Goal: Task Accomplishment & Management: Manage account settings

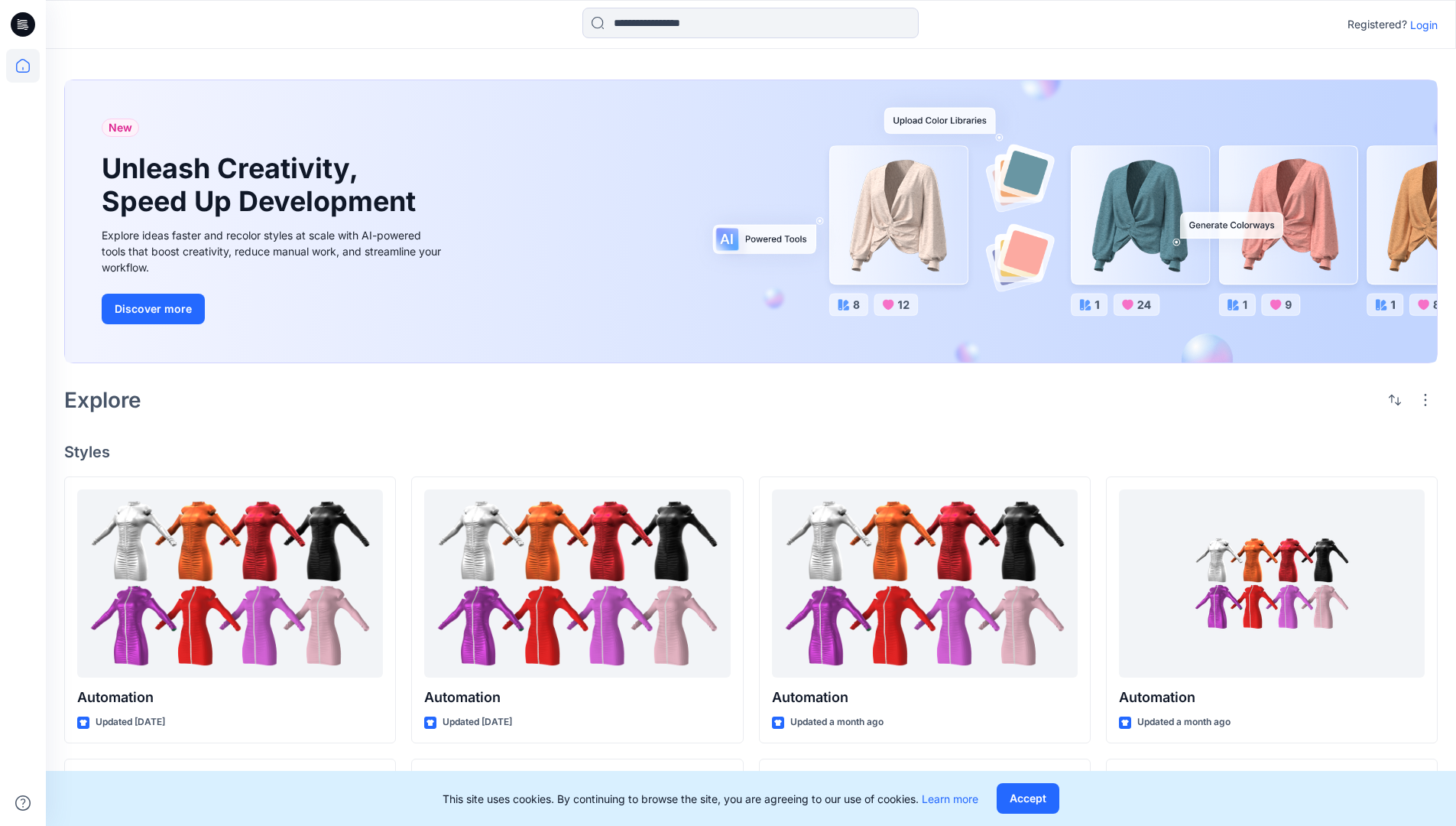
click at [1420, 25] on p "Login" at bounding box center [1424, 25] width 27 height 16
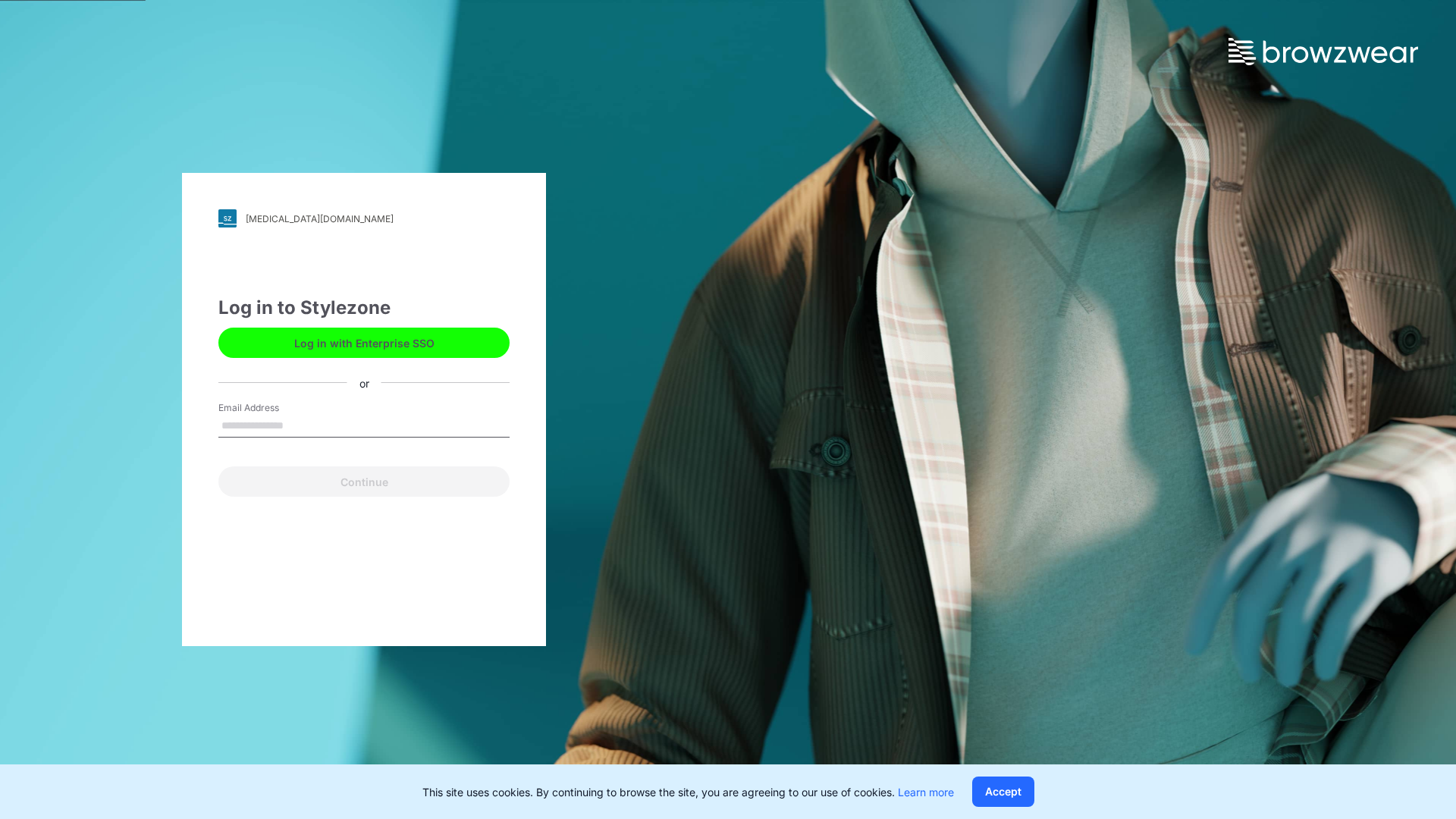
click at [299, 425] on input "Email Address" at bounding box center [364, 426] width 292 height 23
type input "**********"
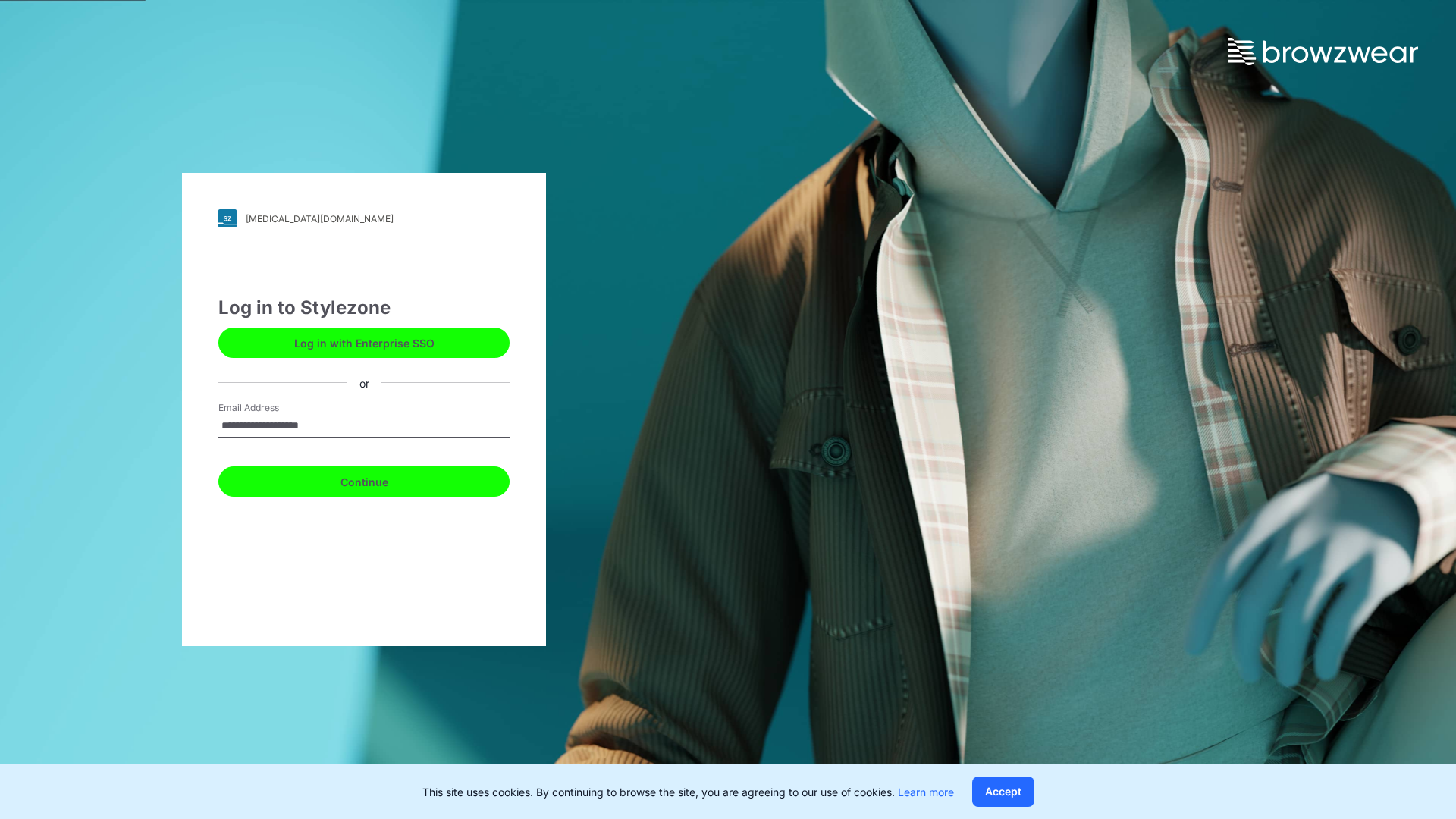
click at [381, 480] on button "Continue" at bounding box center [364, 481] width 292 height 30
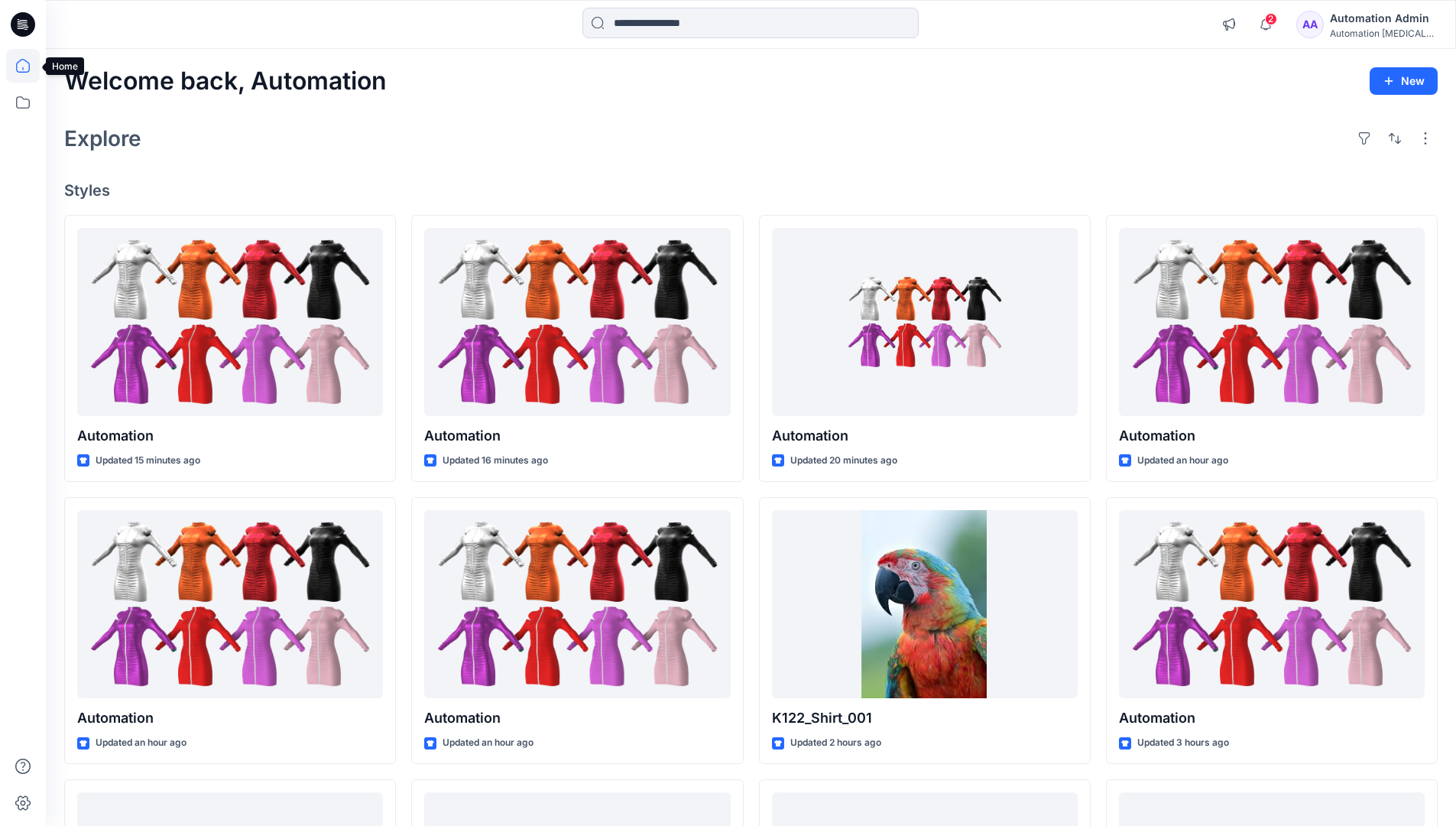
click at [29, 65] on icon at bounding box center [23, 65] width 14 height 14
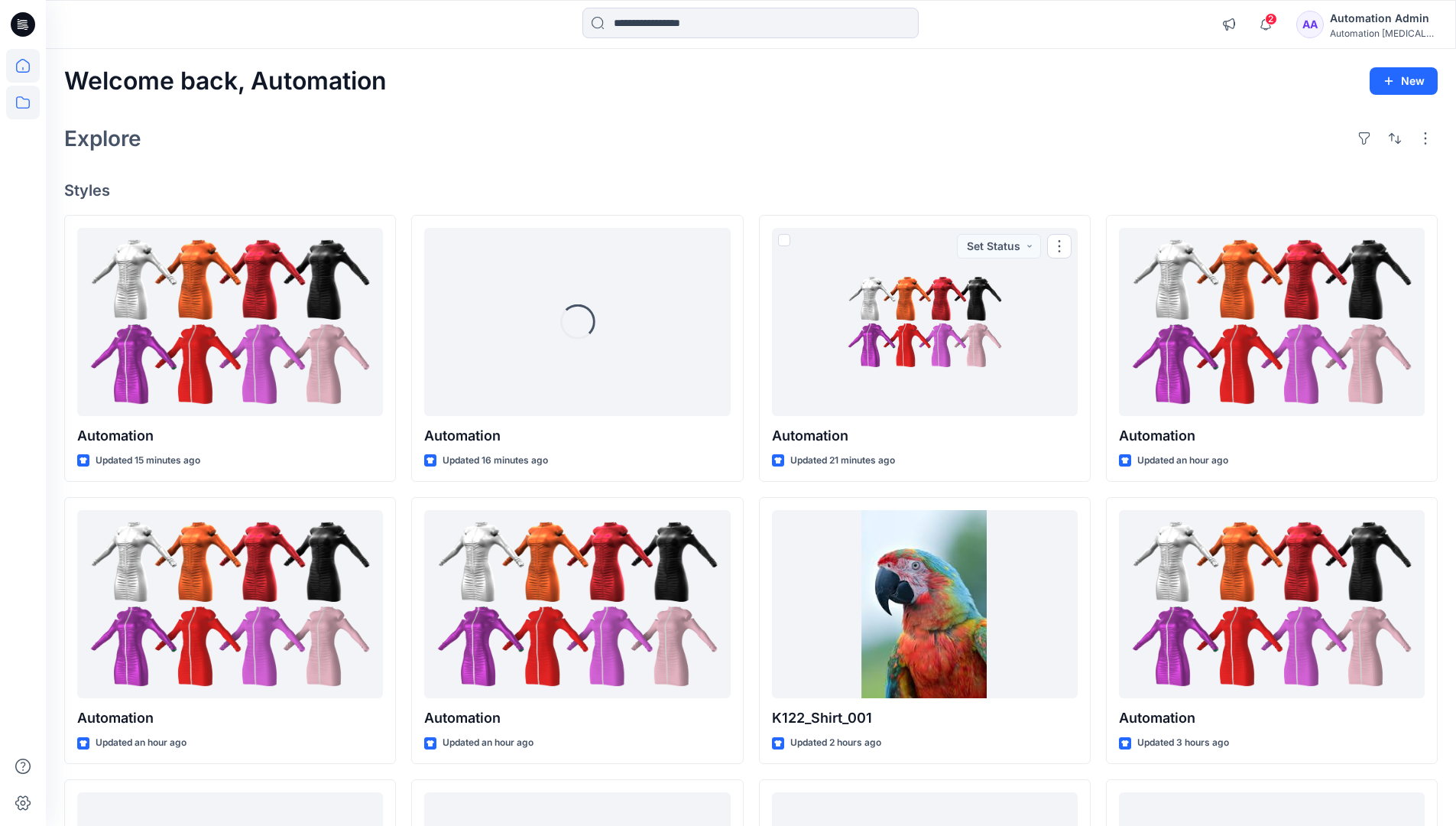
click at [22, 101] on icon at bounding box center [22, 101] width 33 height 33
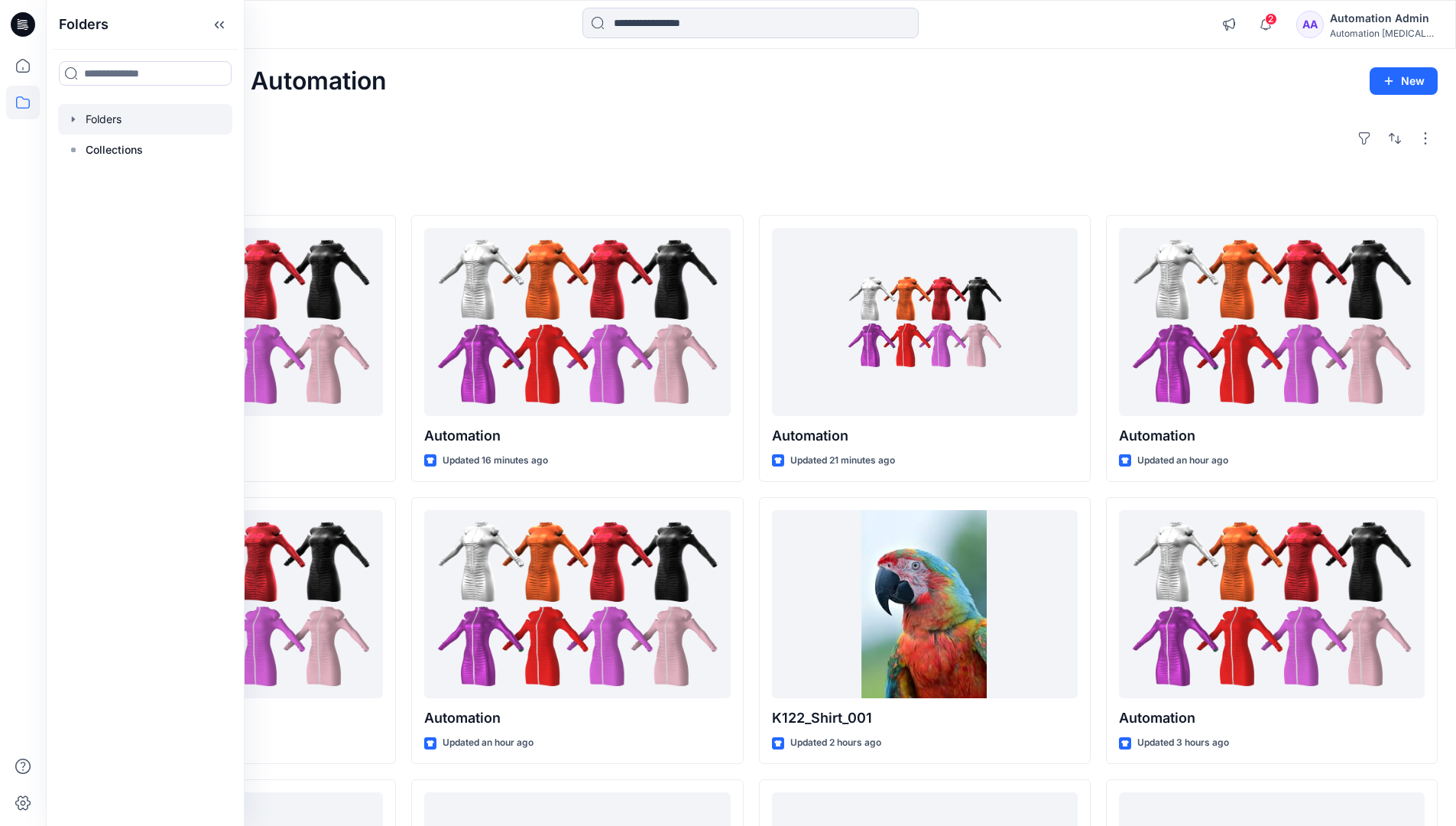
click at [95, 115] on div at bounding box center [145, 119] width 174 height 30
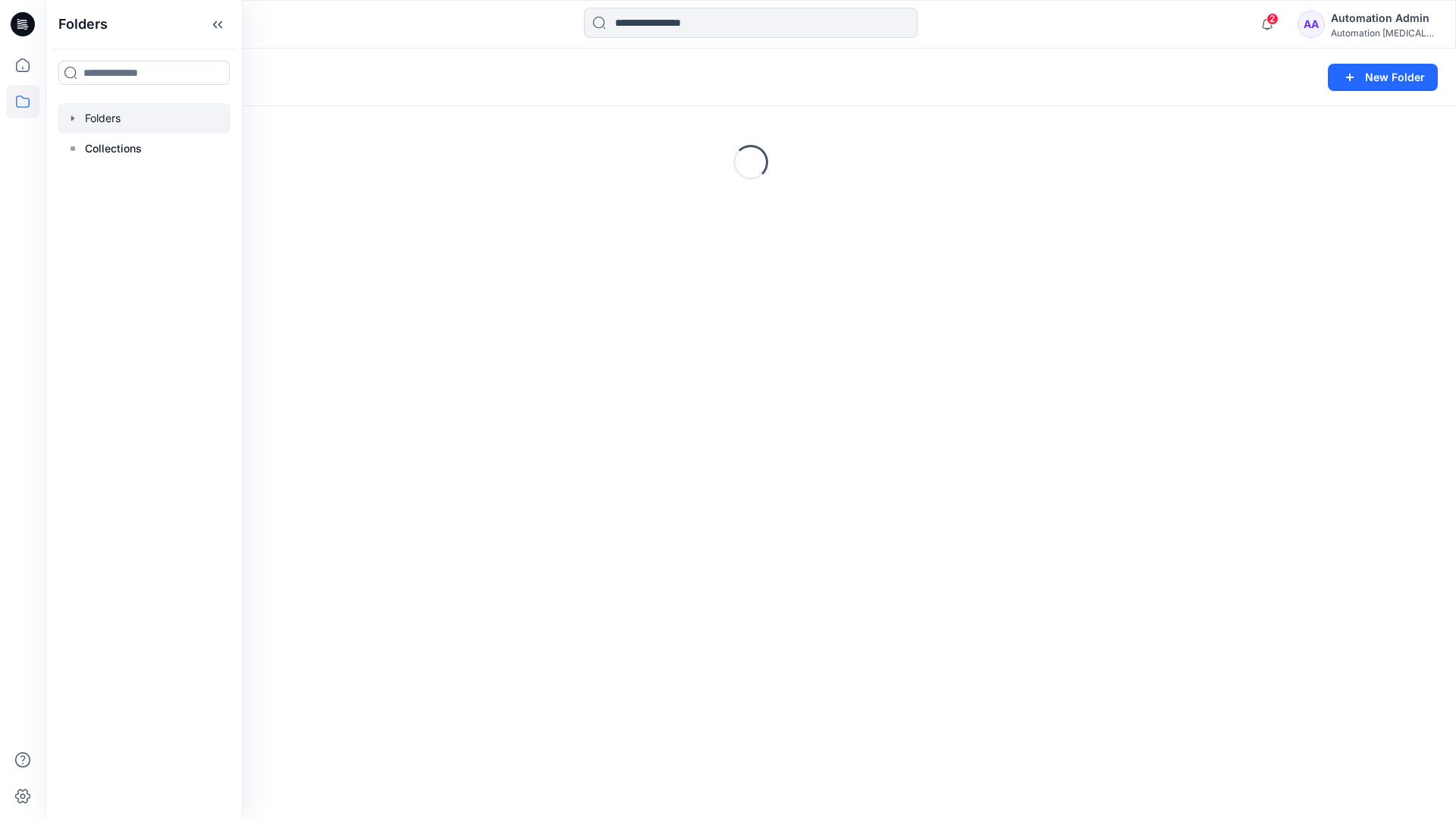
scroll to position [85, 0]
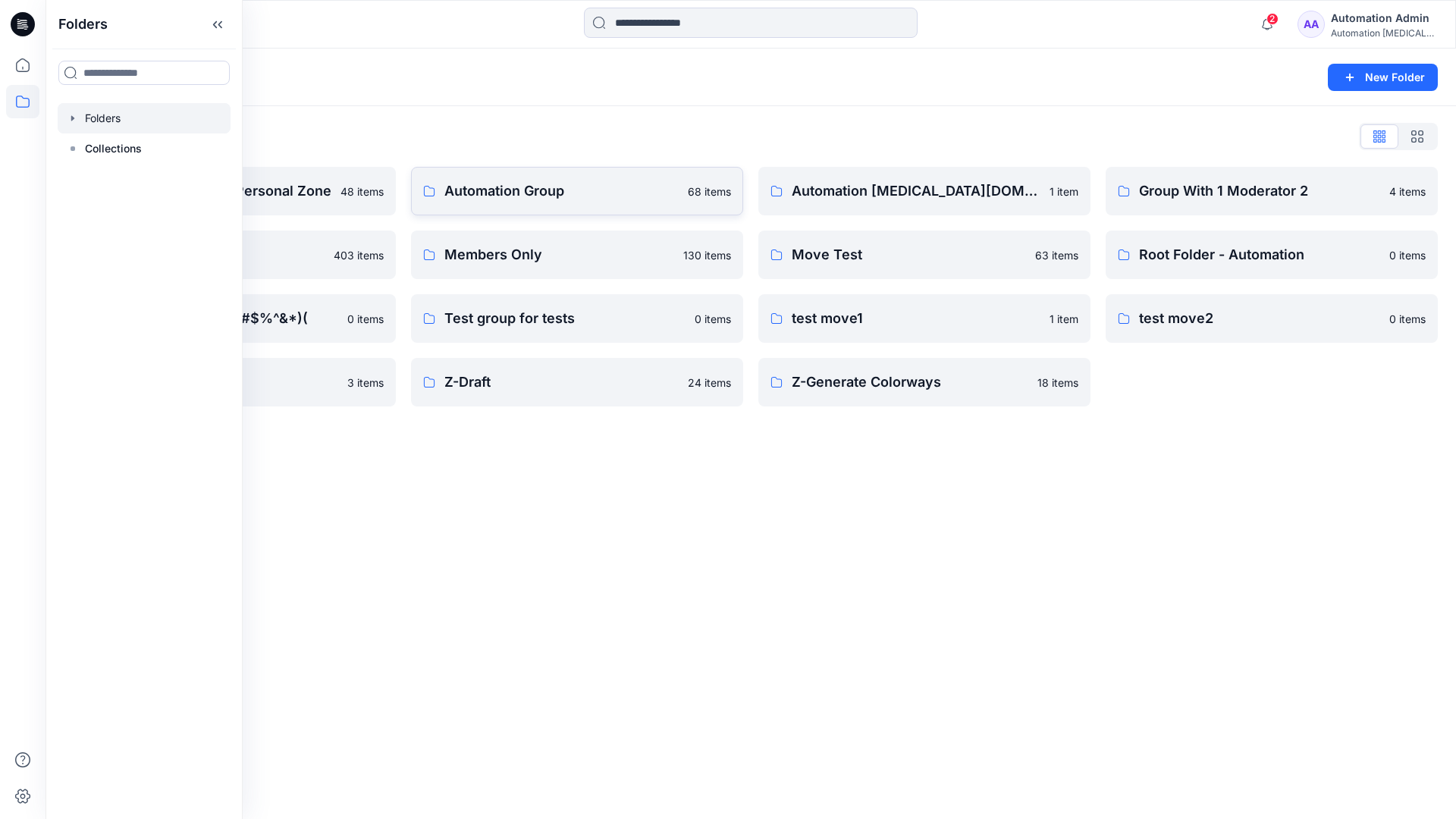
click at [514, 197] on p "Automation Group" at bounding box center [562, 191] width 234 height 22
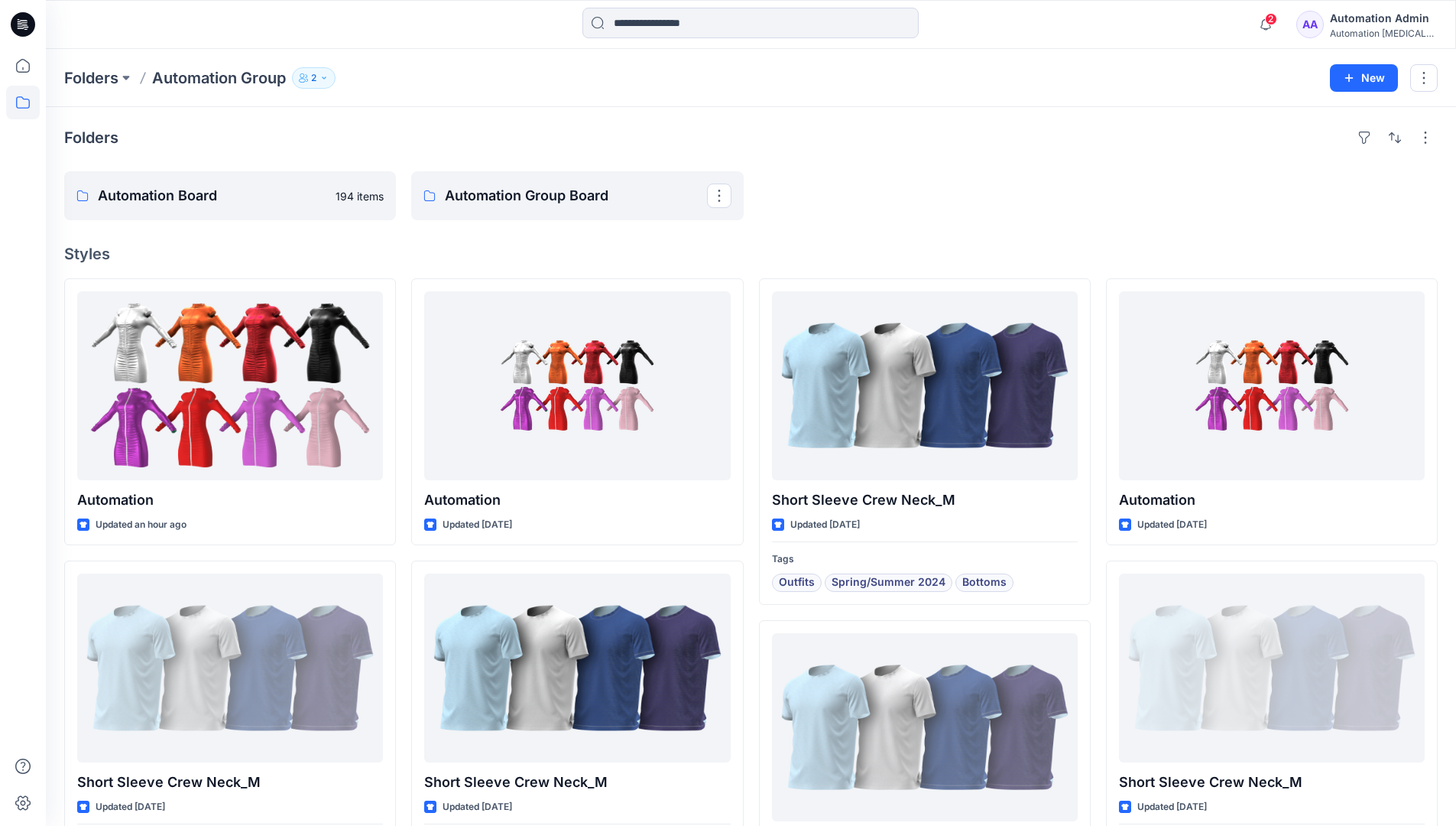
click at [329, 79] on icon "button" at bounding box center [324, 78] width 9 height 9
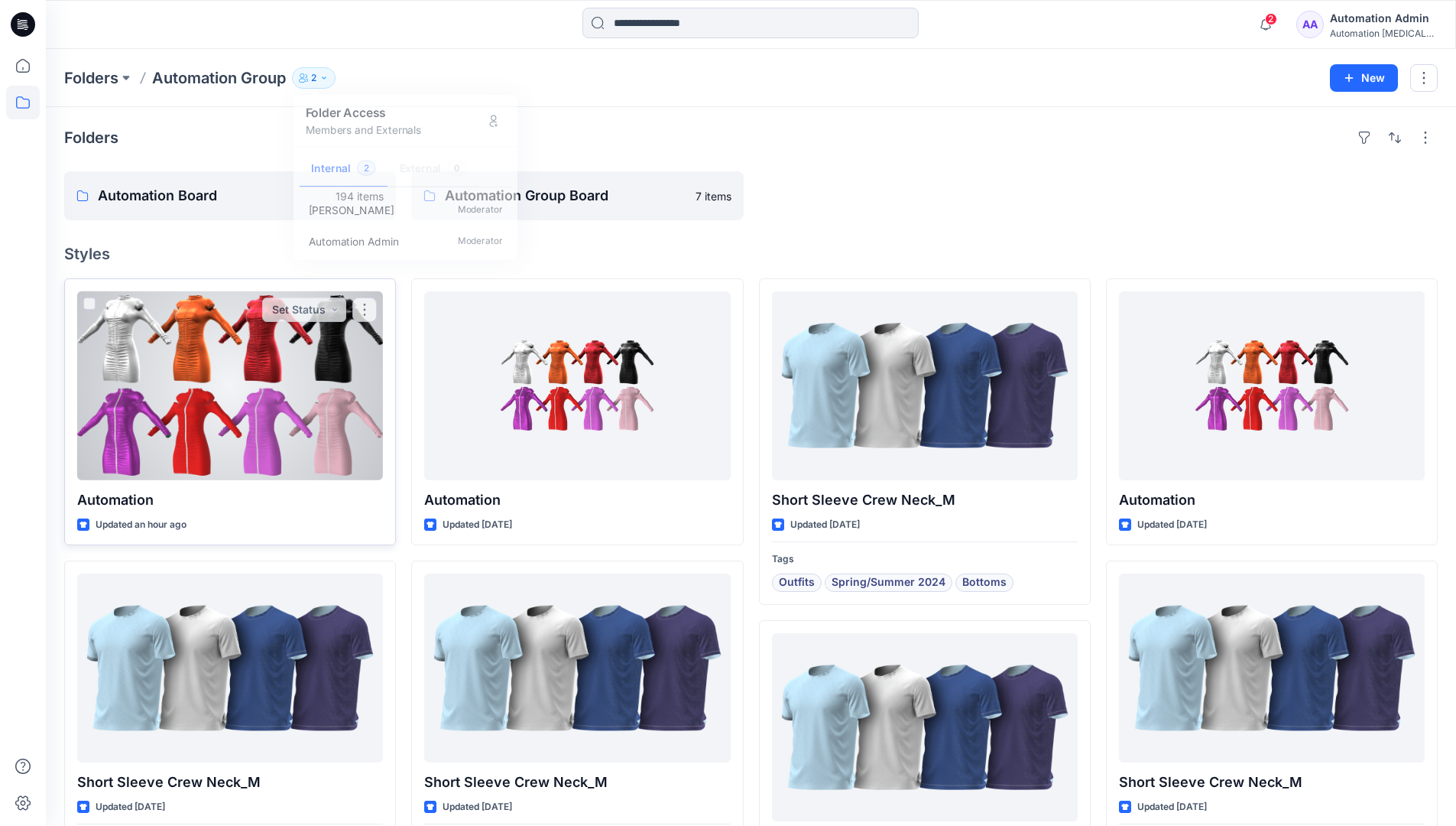
click at [334, 396] on div at bounding box center [229, 385] width 306 height 189
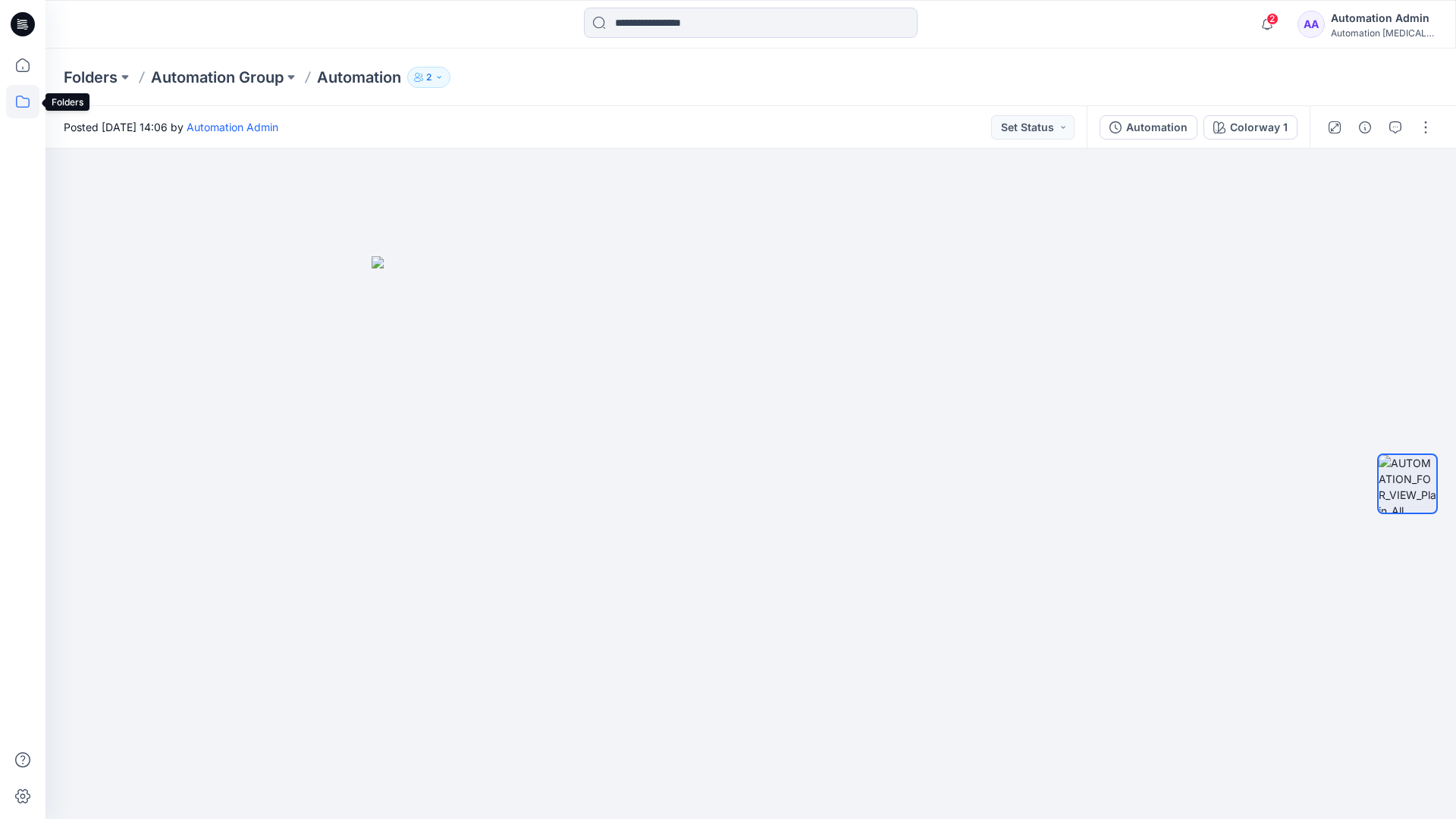
click at [13, 106] on icon at bounding box center [22, 101] width 33 height 33
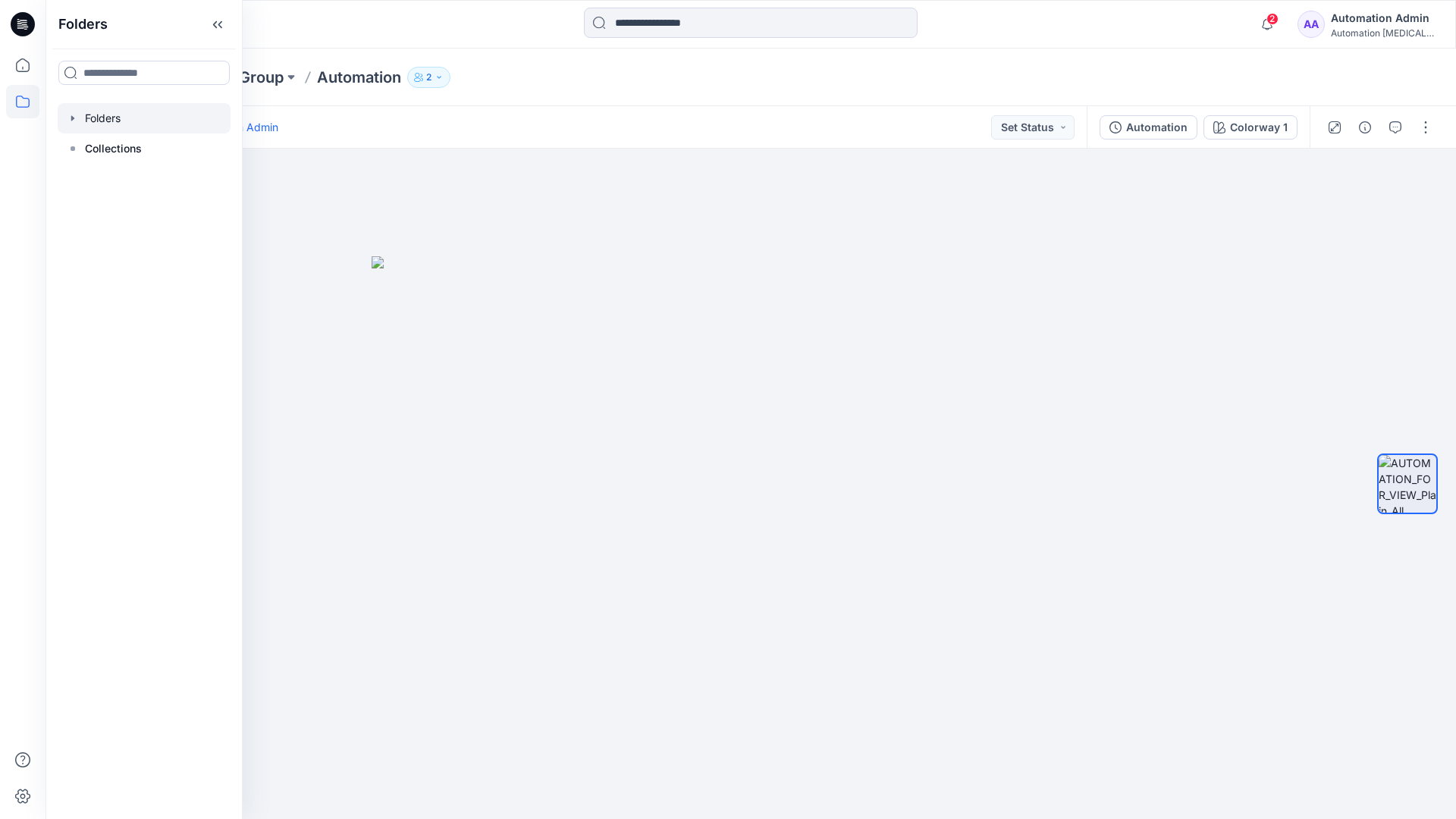
click at [89, 117] on div at bounding box center [144, 118] width 173 height 30
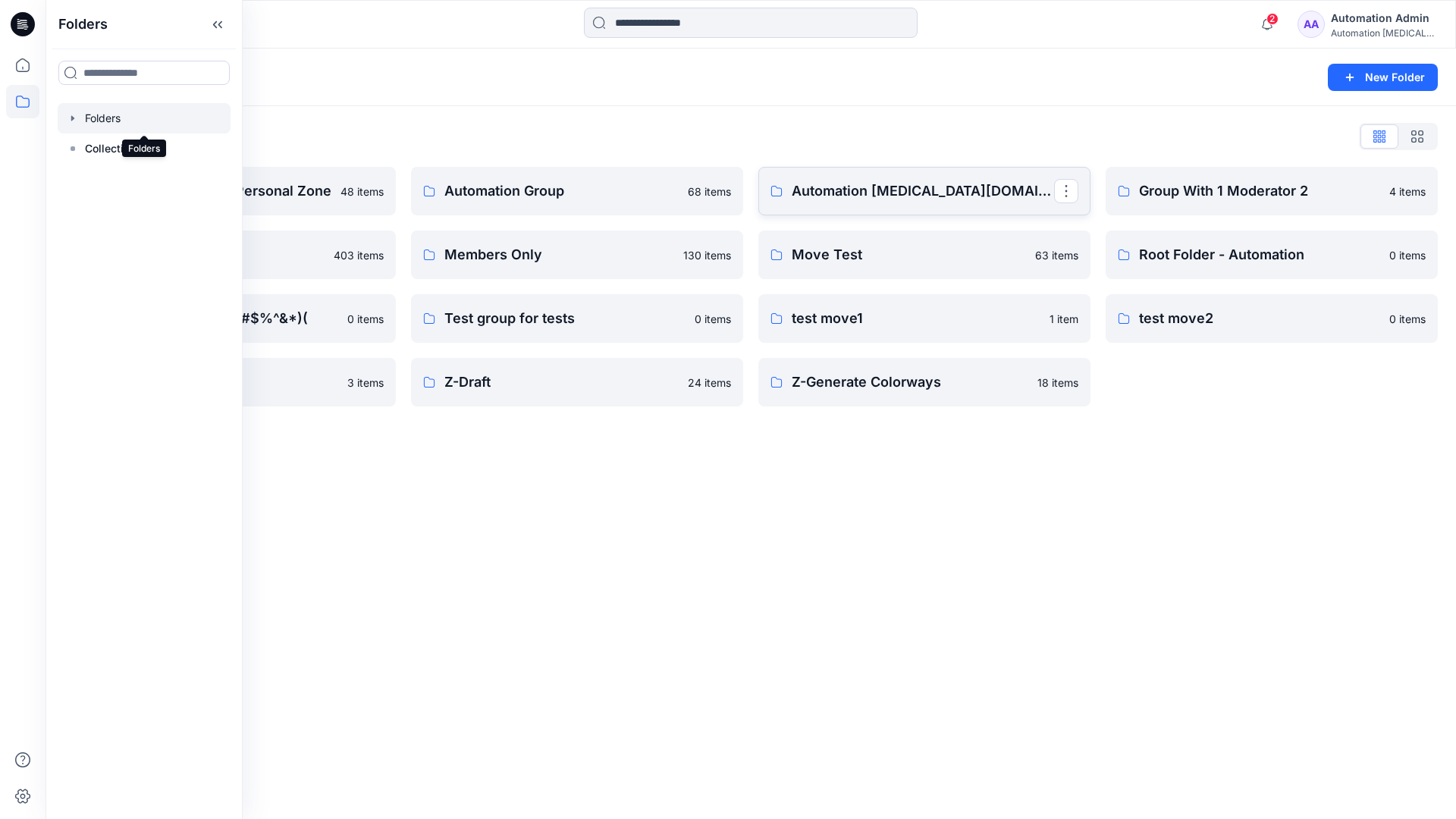
click at [884, 197] on p "Automation testim.io" at bounding box center [923, 191] width 262 height 22
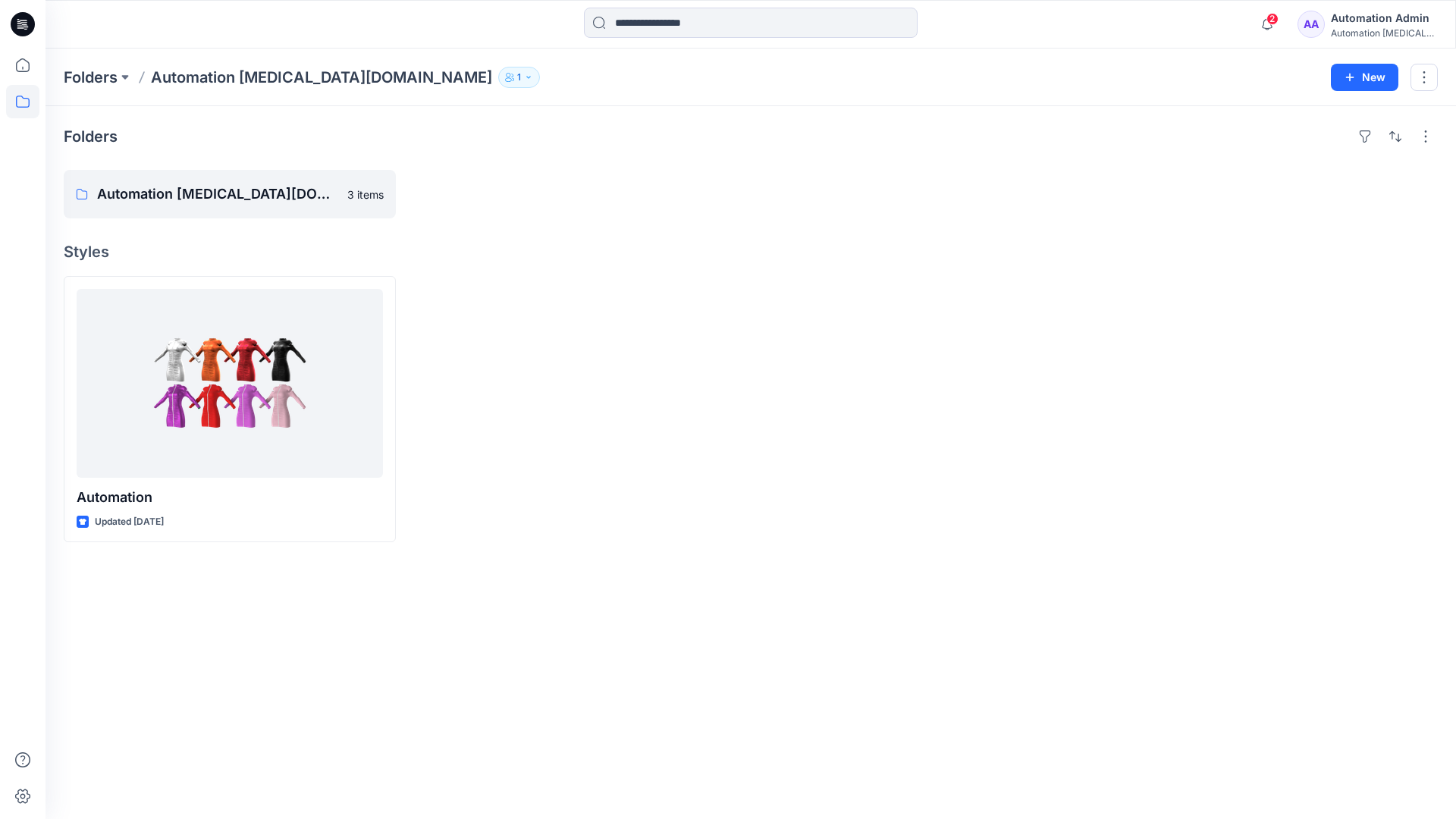
click at [524, 80] on icon "button" at bounding box center [529, 77] width 9 height 9
click at [1364, 24] on div "Automation Admin" at bounding box center [1384, 18] width 106 height 18
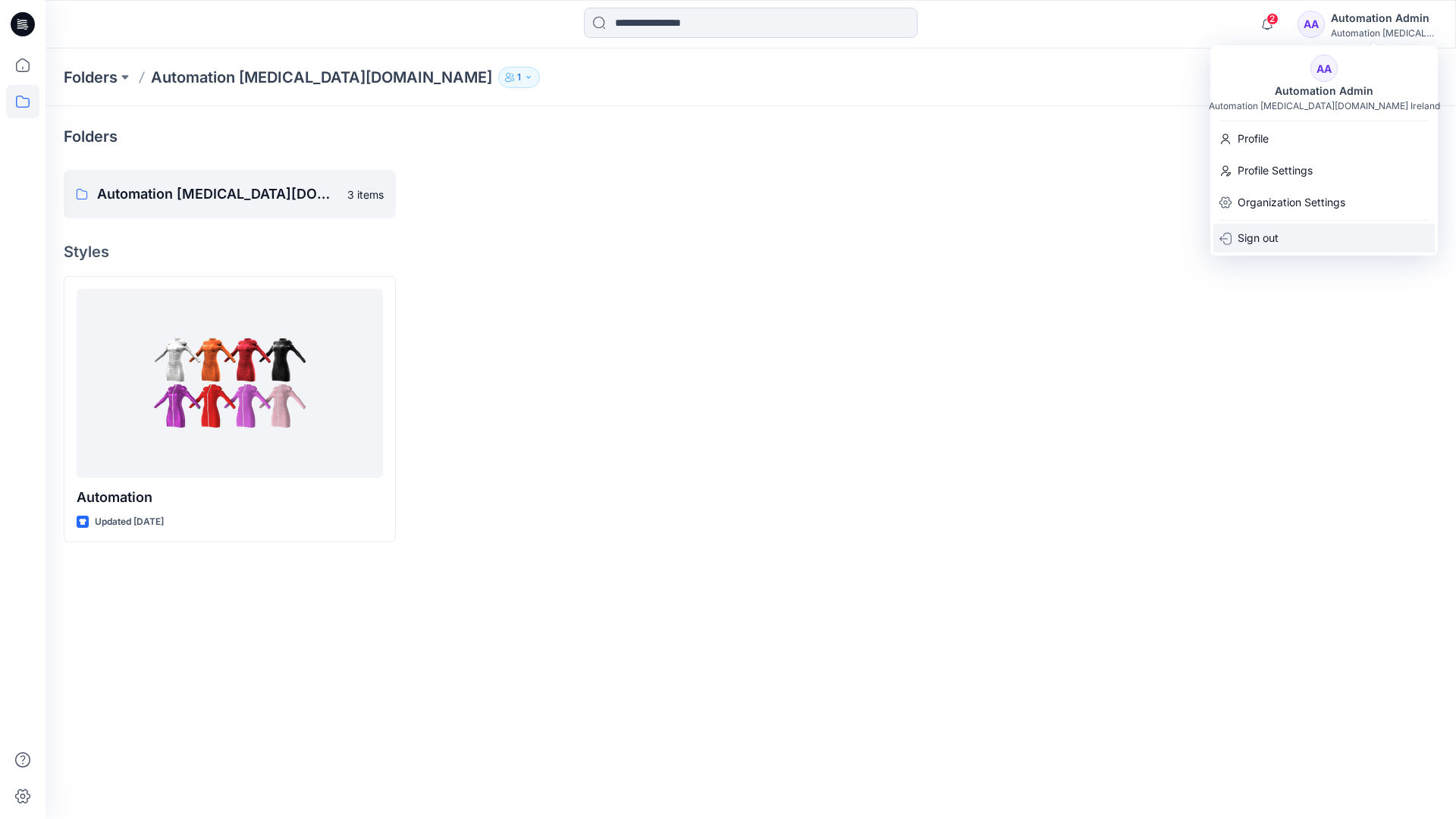
click at [1282, 233] on div "Sign out" at bounding box center [1323, 238] width 221 height 29
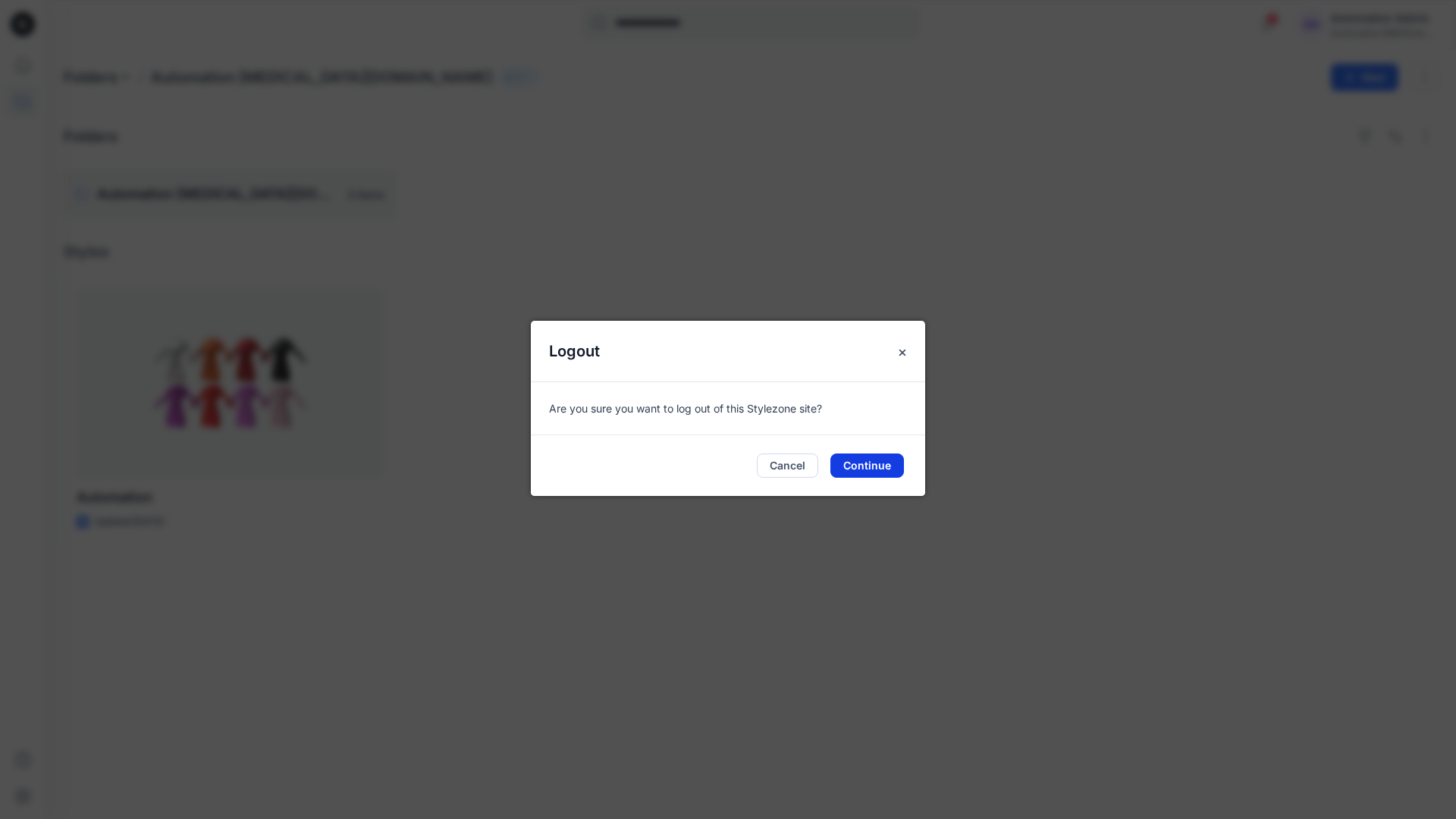
click at [871, 461] on button "Continue" at bounding box center [867, 465] width 73 height 24
